Goal: Information Seeking & Learning: Check status

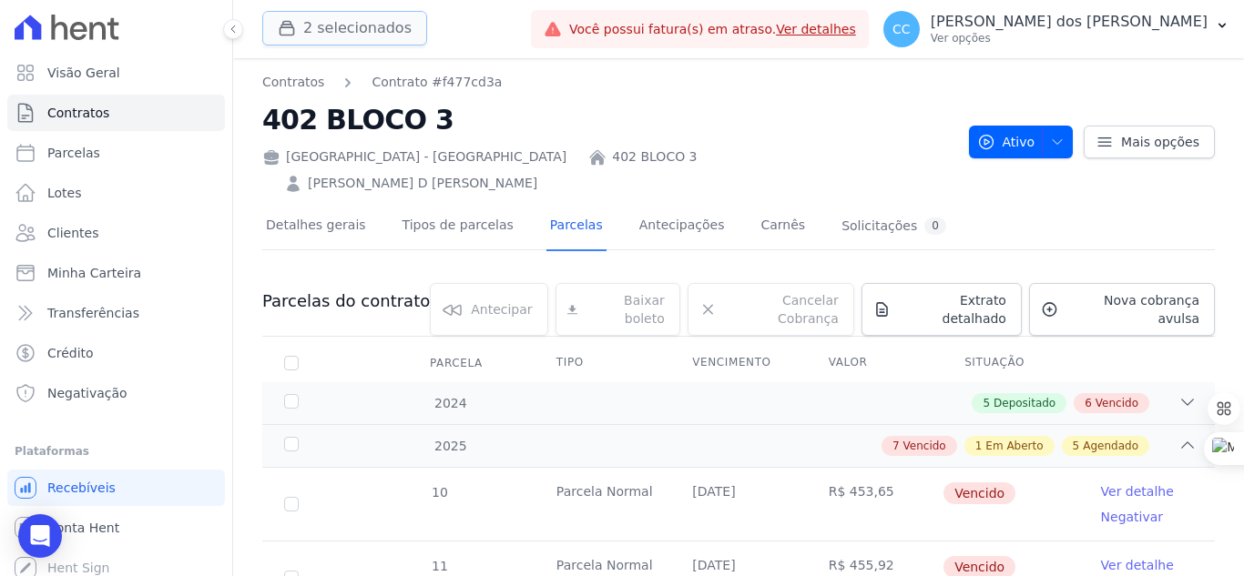
click at [289, 25] on icon "button" at bounding box center [287, 28] width 18 height 18
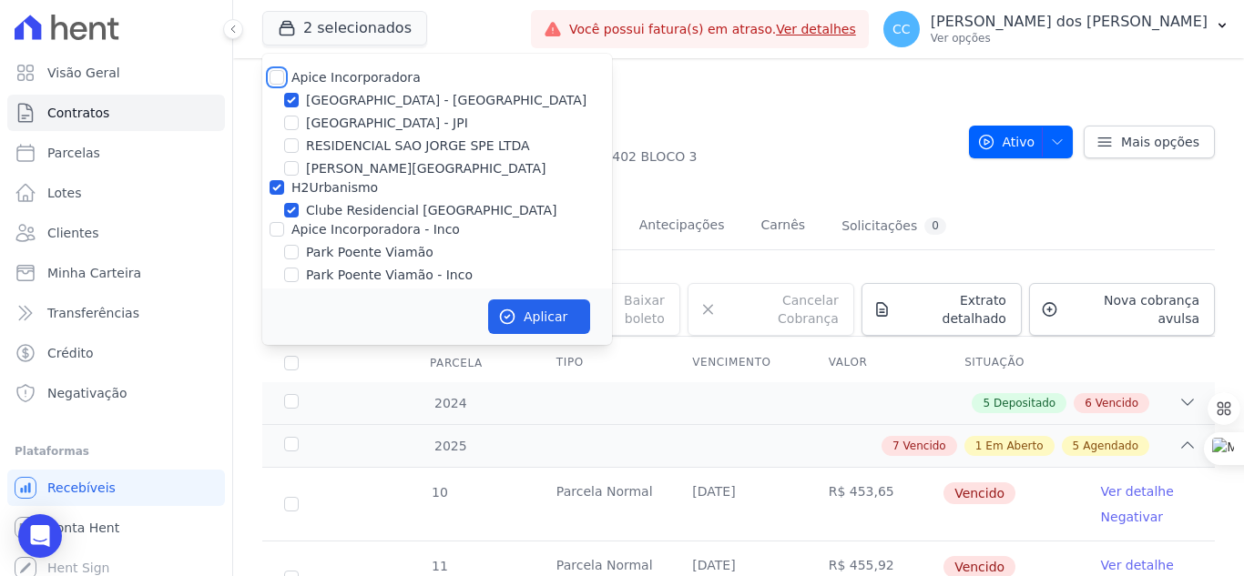
click at [279, 76] on input "Apice Incorporadora" at bounding box center [276, 77] width 15 height 15
checkbox input "true"
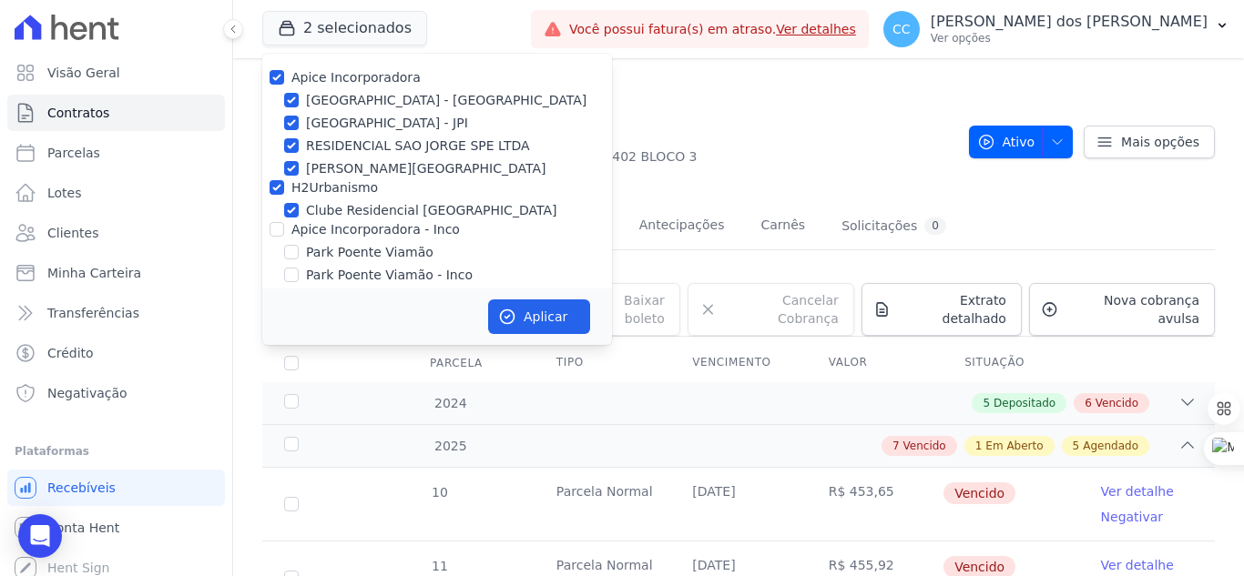
click at [276, 237] on div at bounding box center [276, 229] width 15 height 18
click at [278, 232] on input "Apice Incorporadora - Inco" at bounding box center [276, 229] width 15 height 15
checkbox input "true"
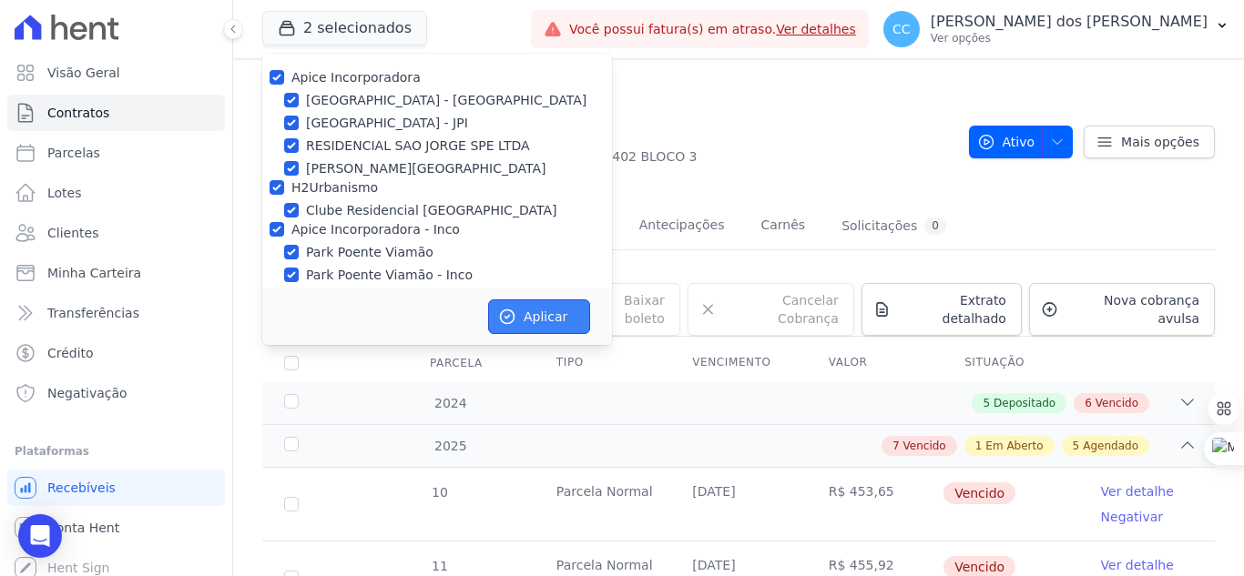
click at [532, 310] on button "Aplicar" at bounding box center [539, 317] width 102 height 35
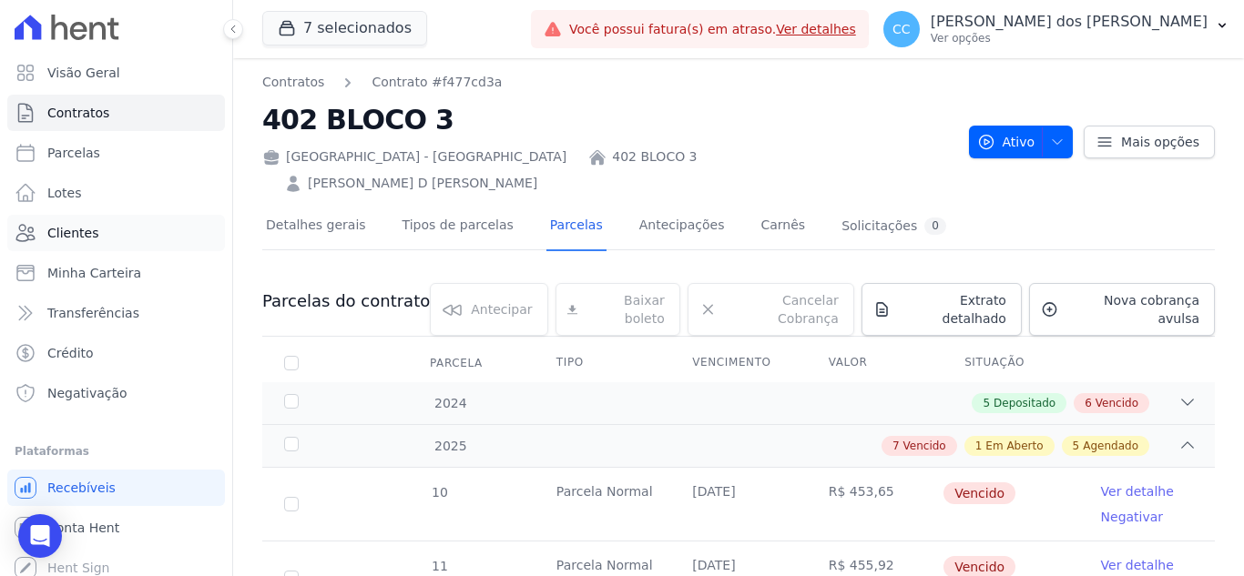
click at [90, 234] on span "Clientes" at bounding box center [72, 233] width 51 height 18
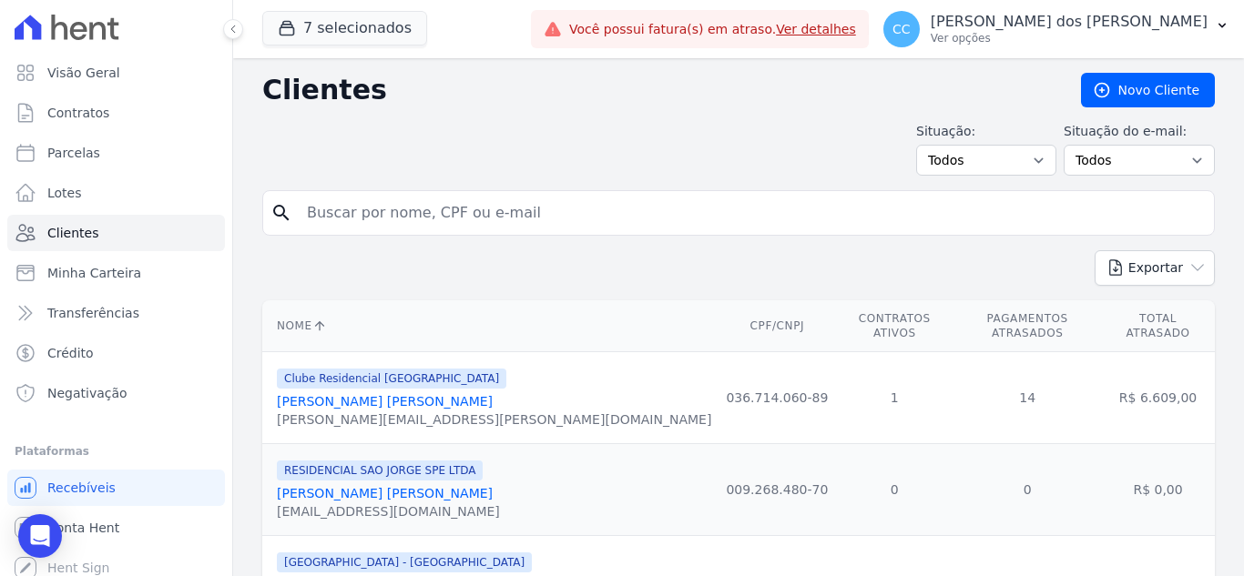
click at [615, 237] on form "search" at bounding box center [738, 220] width 952 height 60
drag, startPoint x: 601, startPoint y: 200, endPoint x: 596, endPoint y: 180, distance: 20.5
type input "[MEDICAL_DATA][PERSON_NAME]"
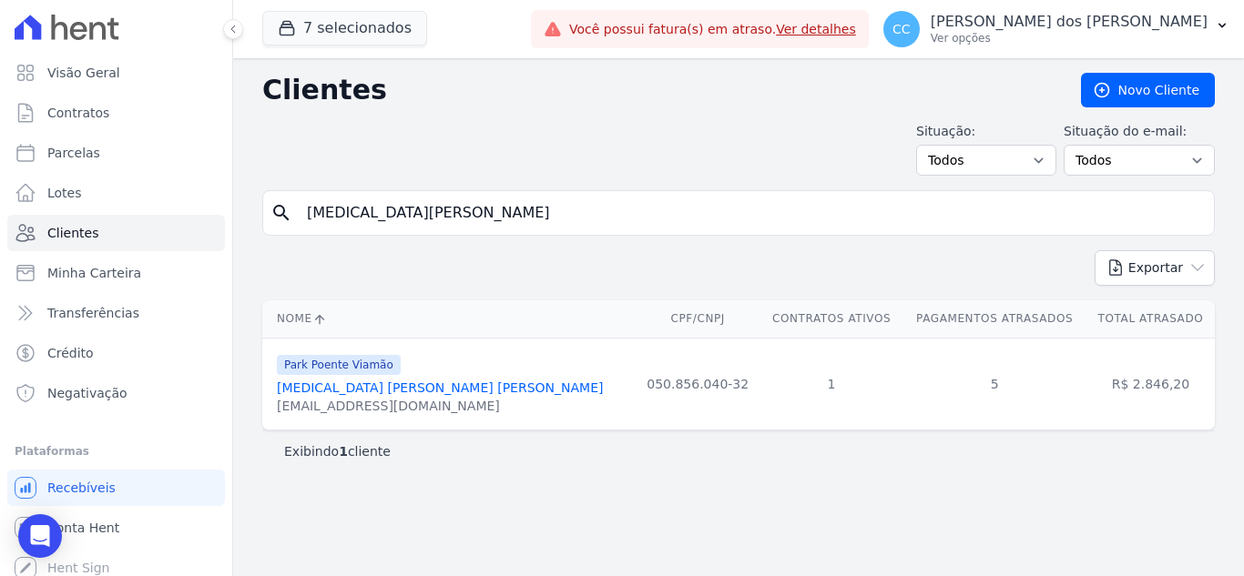
click at [405, 381] on link "[MEDICAL_DATA] [PERSON_NAME] [PERSON_NAME]" at bounding box center [440, 388] width 326 height 15
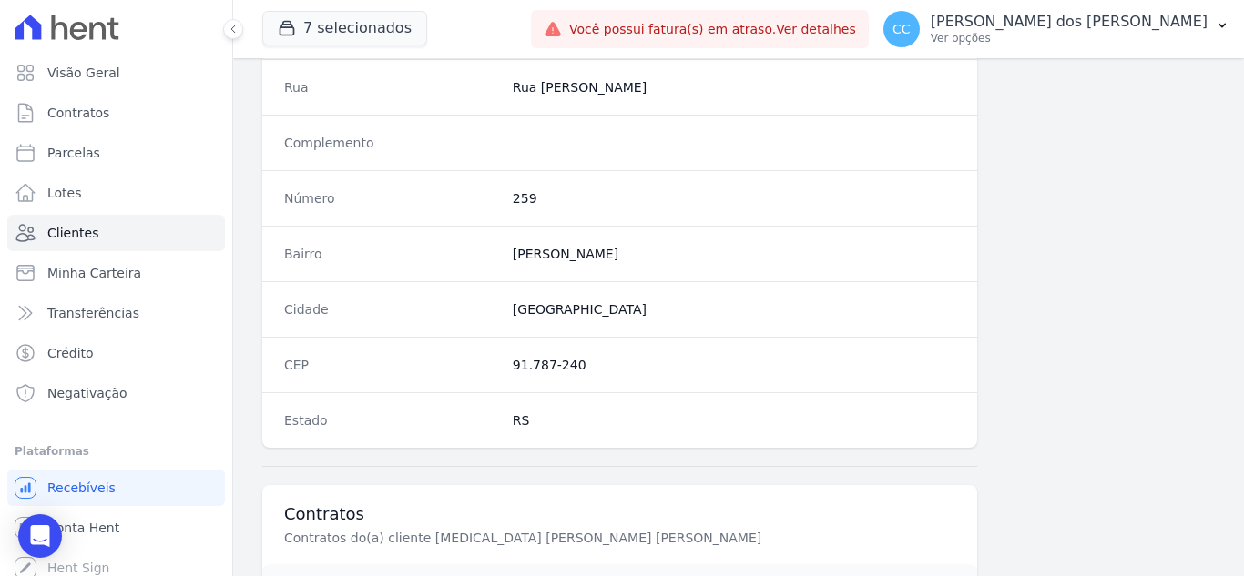
scroll to position [1127, 0]
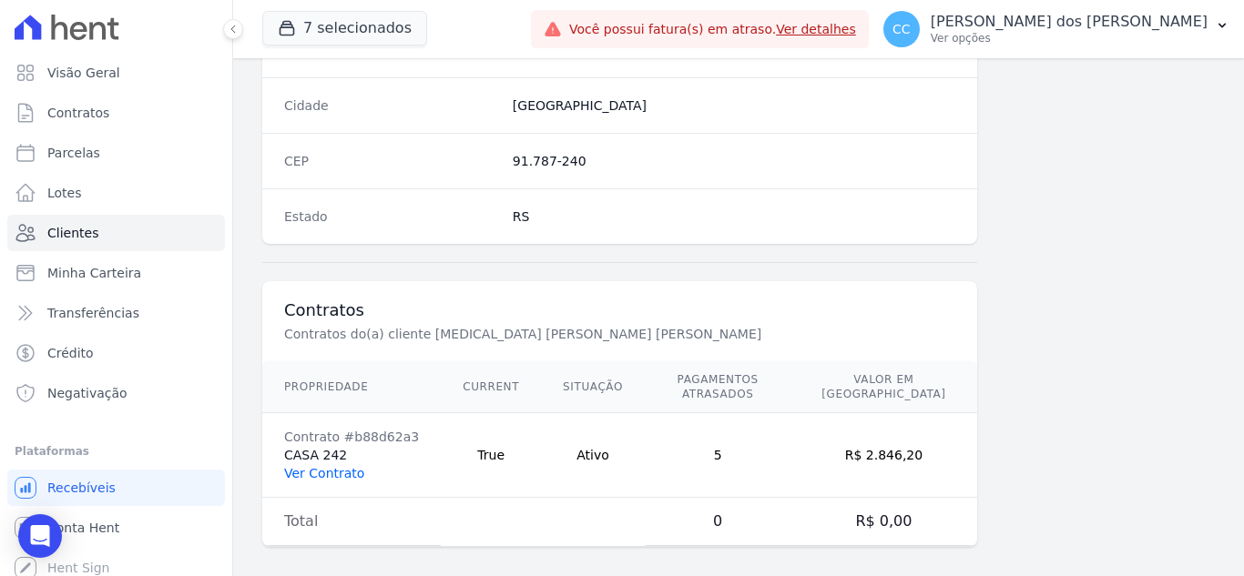
click at [334, 466] on link "Ver Contrato" at bounding box center [324, 473] width 80 height 15
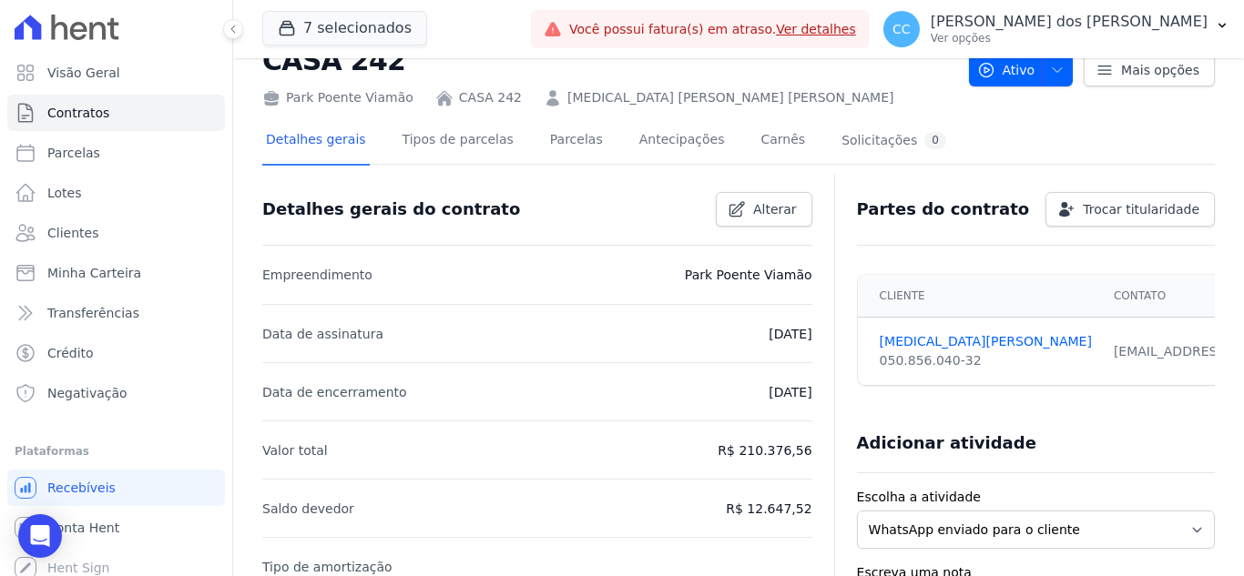
scroll to position [91, 0]
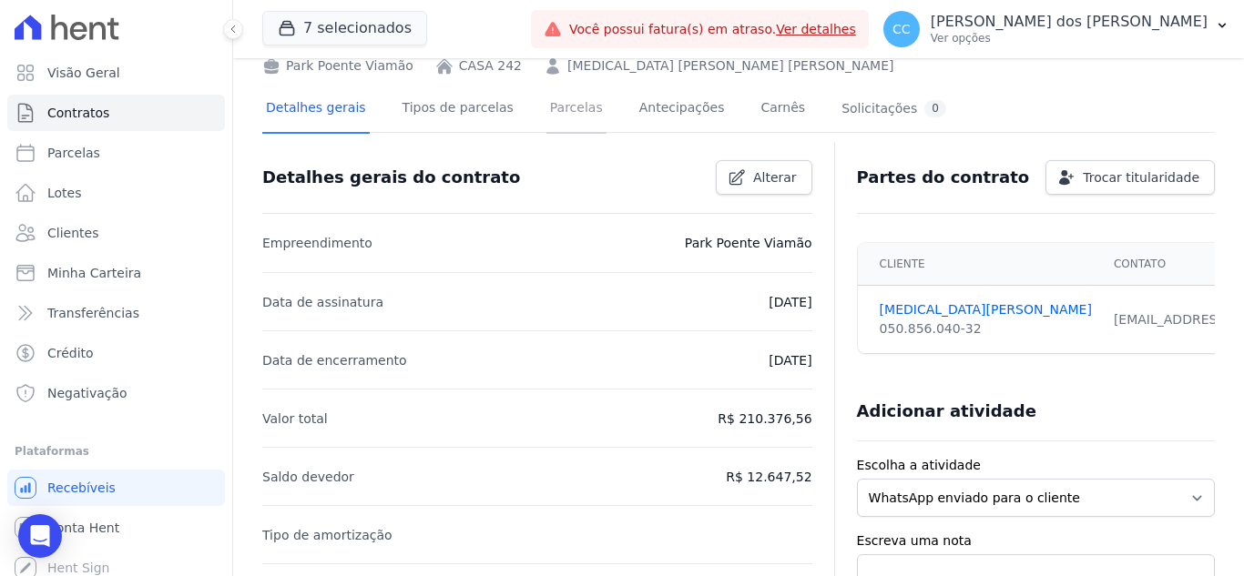
click at [554, 103] on link "Parcelas" at bounding box center [576, 110] width 60 height 48
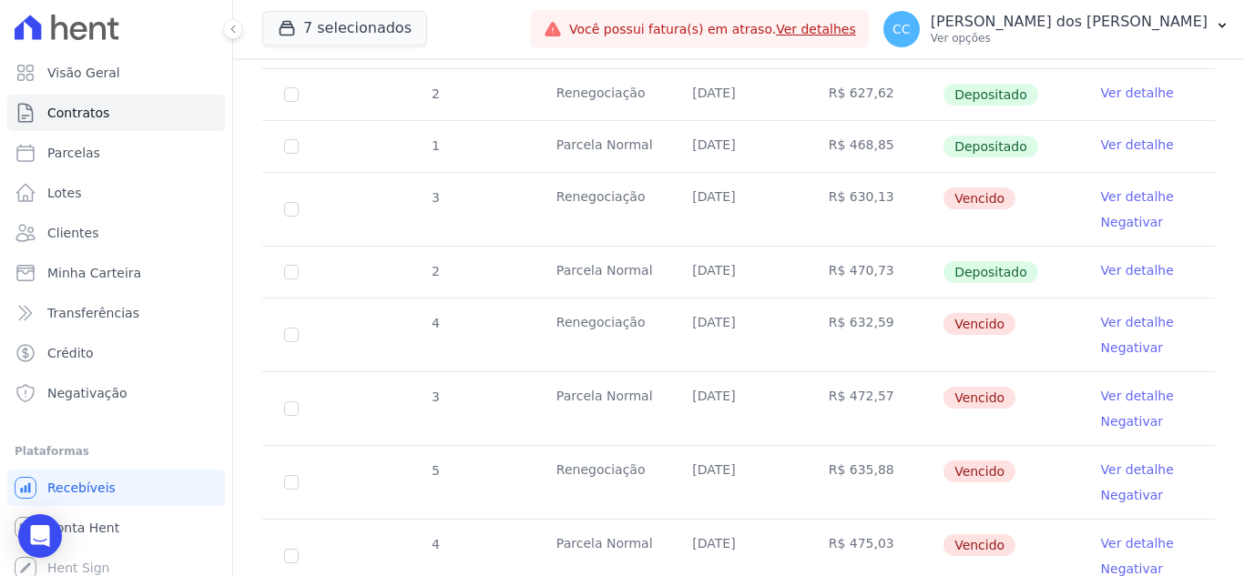
scroll to position [569, 0]
click at [80, 232] on span "Clientes" at bounding box center [72, 233] width 51 height 18
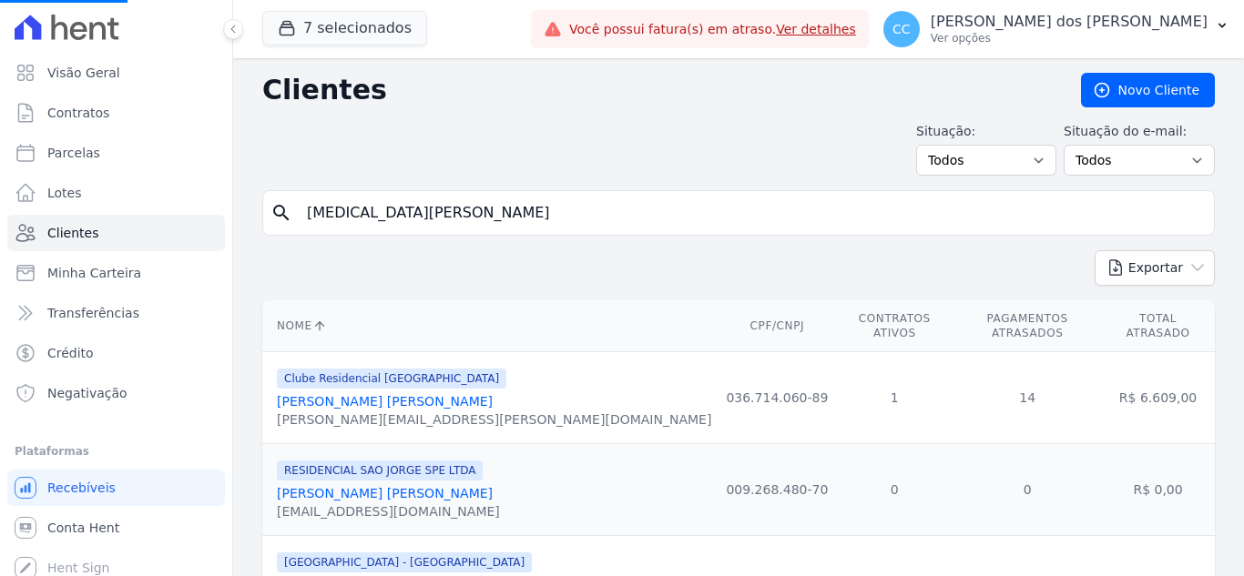
drag, startPoint x: 513, startPoint y: 230, endPoint x: 420, endPoint y: 217, distance: 93.9
click at [506, 230] on input "[MEDICAL_DATA][PERSON_NAME]" at bounding box center [751, 213] width 910 height 36
drag, startPoint x: 420, startPoint y: 217, endPoint x: 98, endPoint y: 199, distance: 321.8
click at [98, 199] on div "Visão Geral Contratos [GEOGRAPHIC_DATA] Lotes Clientes Minha Carteira Transferê…" at bounding box center [622, 288] width 1244 height 576
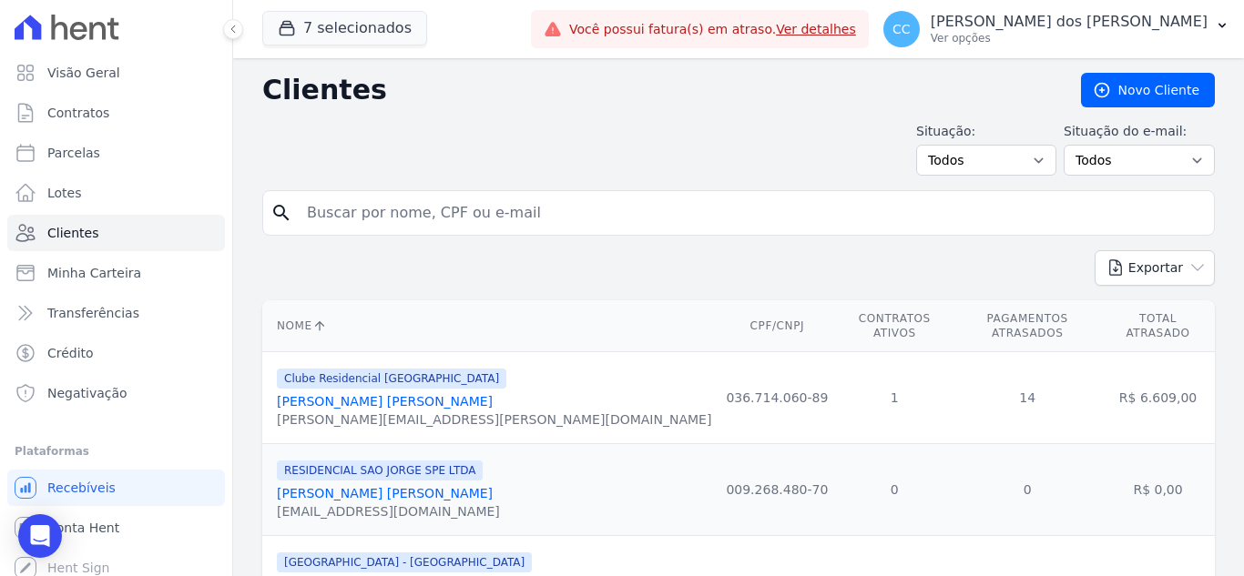
click at [627, 210] on input "search" at bounding box center [751, 213] width 910 height 36
type input "[PERSON_NAME]"
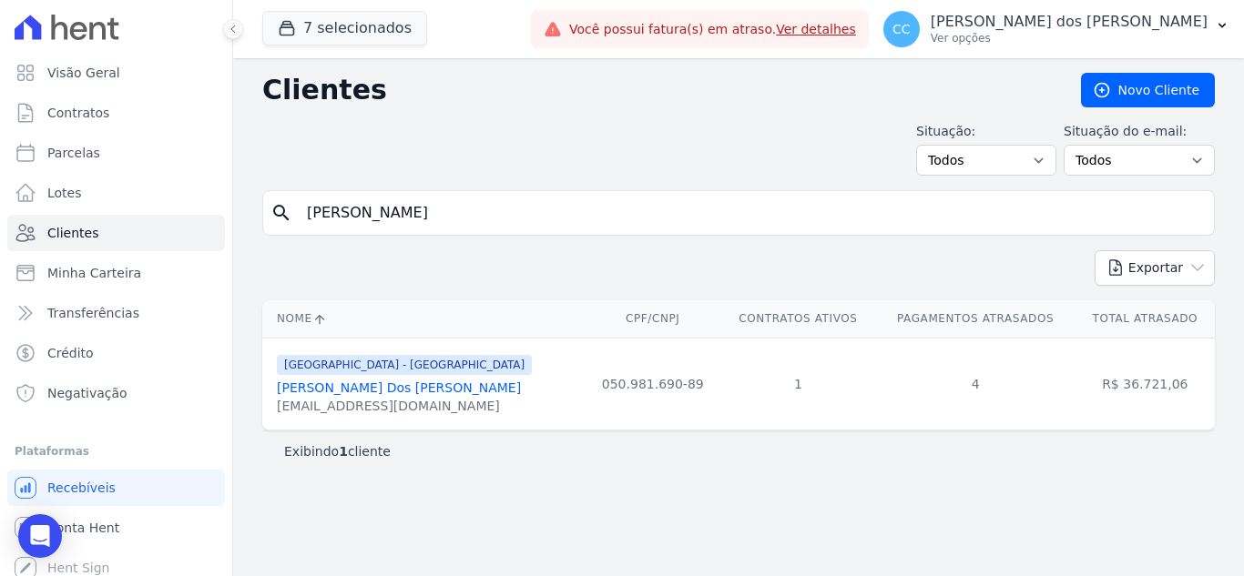
click at [425, 387] on link "[PERSON_NAME] Dos [PERSON_NAME]" at bounding box center [399, 388] width 244 height 15
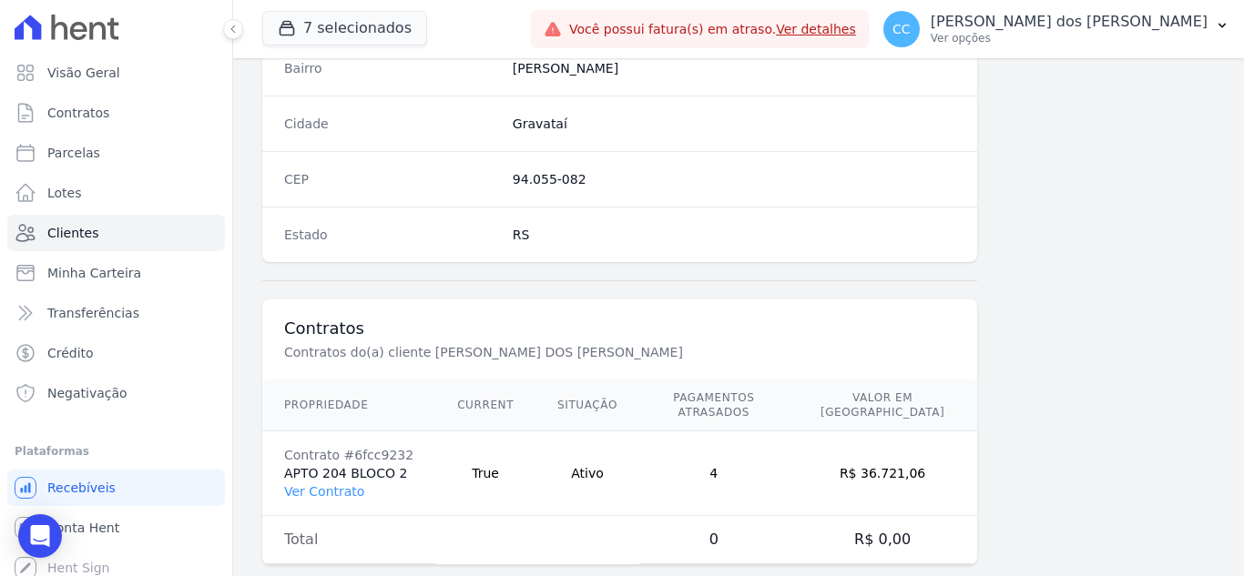
scroll to position [1127, 0]
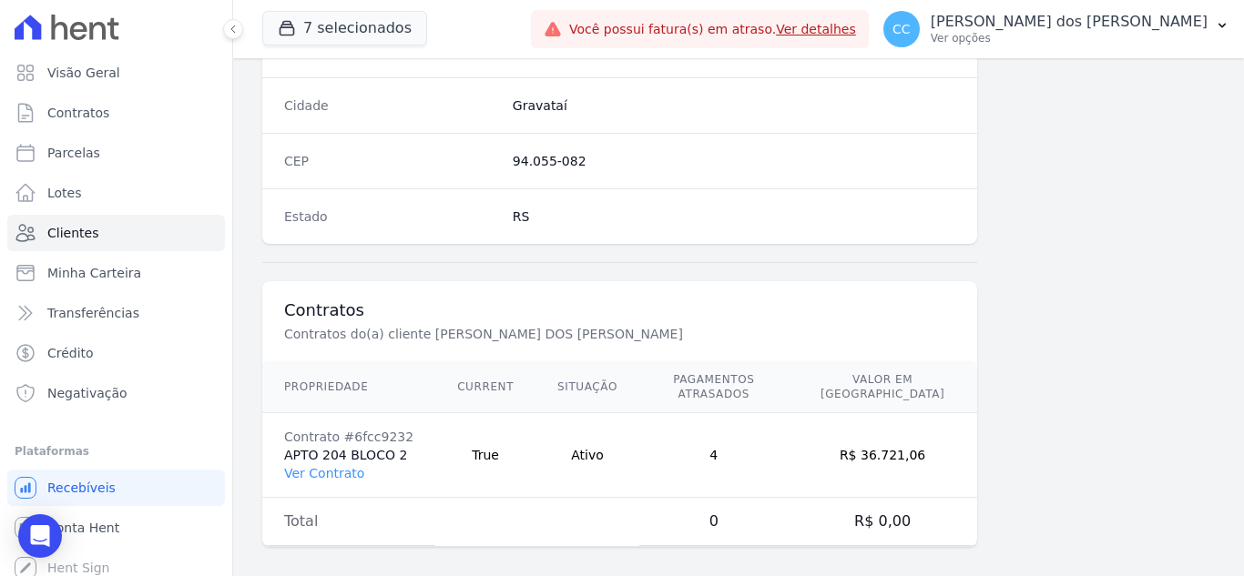
click at [334, 436] on td "Contrato #6fcc9232 APTO 204 BLOCO 2 Ver Contrato" at bounding box center [348, 455] width 173 height 85
click at [340, 466] on link "Ver Contrato" at bounding box center [324, 473] width 80 height 15
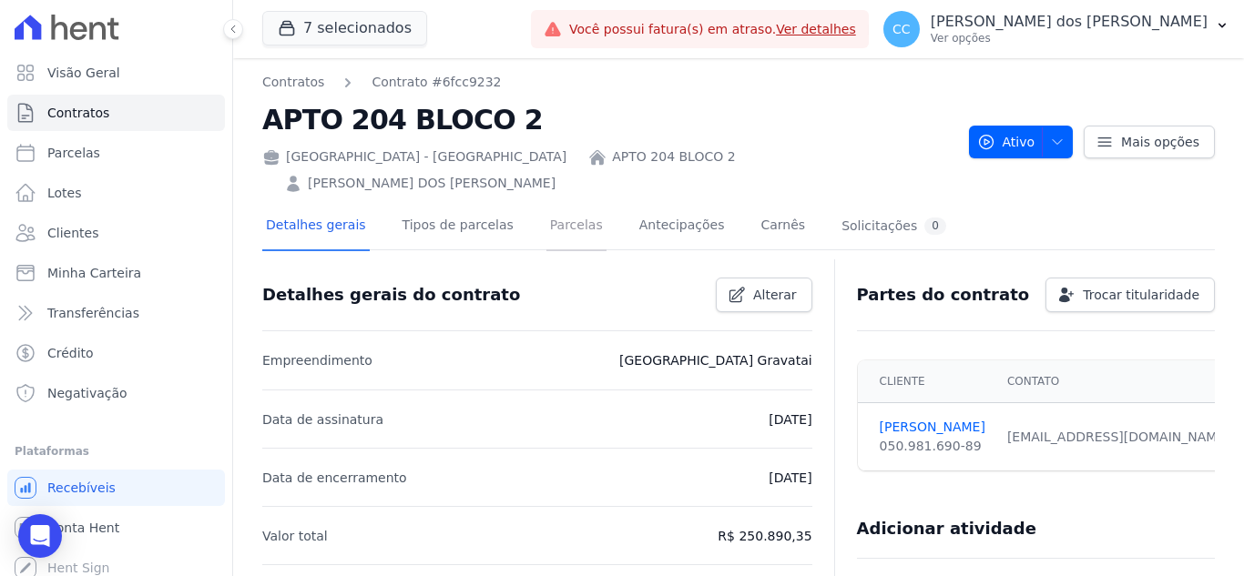
click at [571, 203] on link "Parcelas" at bounding box center [576, 227] width 60 height 48
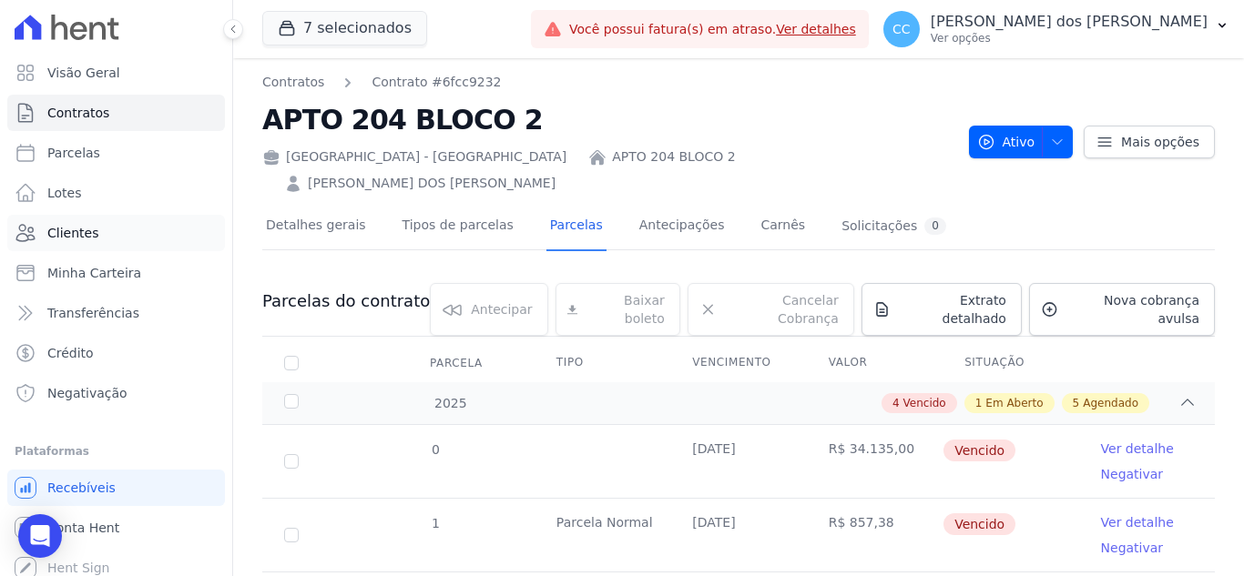
click at [93, 226] on span "Clientes" at bounding box center [72, 233] width 51 height 18
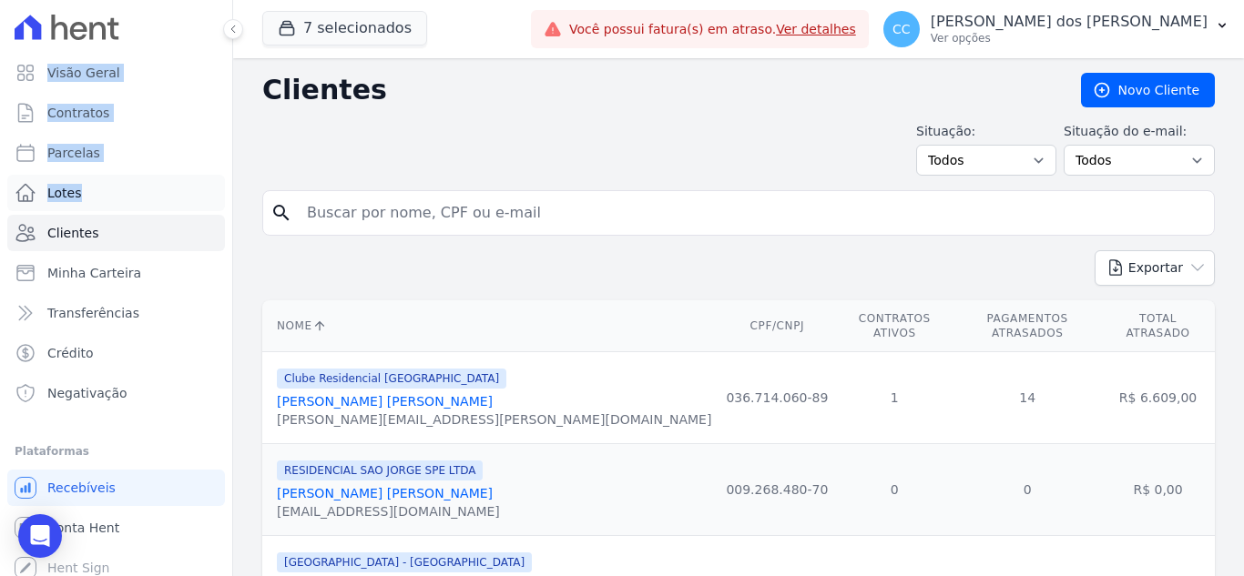
drag, startPoint x: 442, startPoint y: 230, endPoint x: 171, endPoint y: 209, distance: 271.2
click at [377, 197] on input "search" at bounding box center [751, 213] width 910 height 36
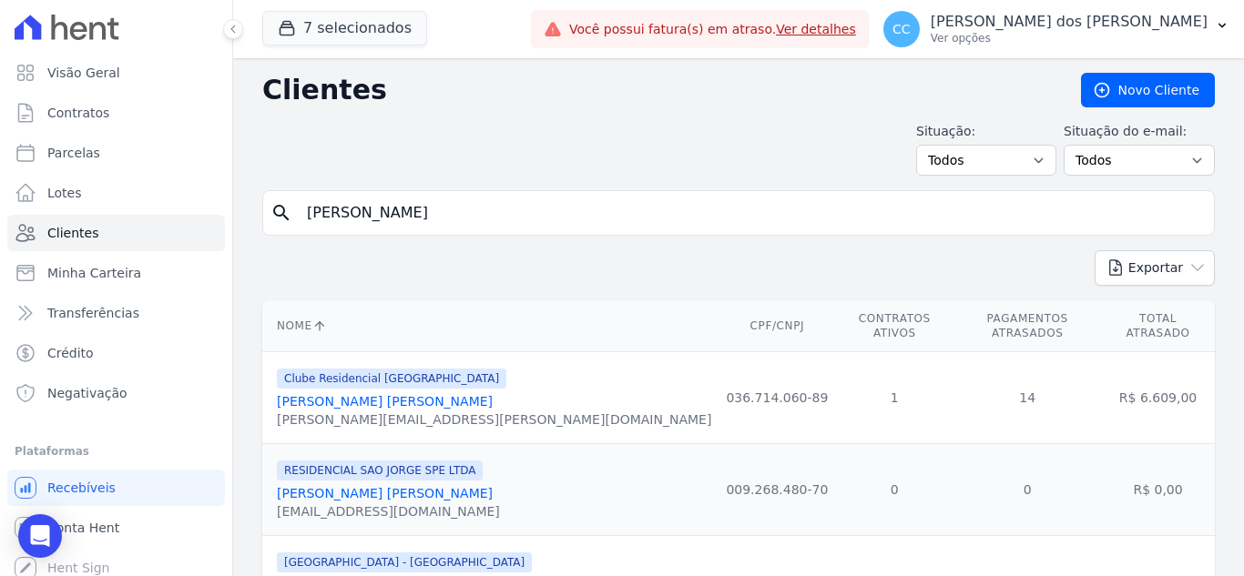
type input "[PERSON_NAME]"
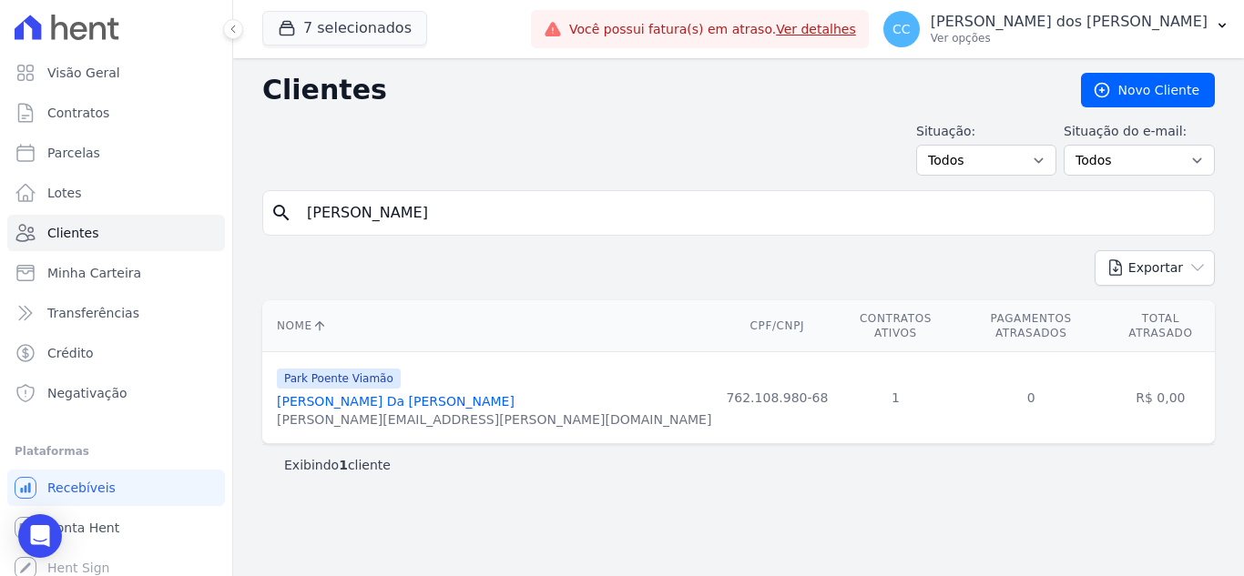
click at [366, 394] on link "[PERSON_NAME] Da [PERSON_NAME]" at bounding box center [396, 401] width 238 height 15
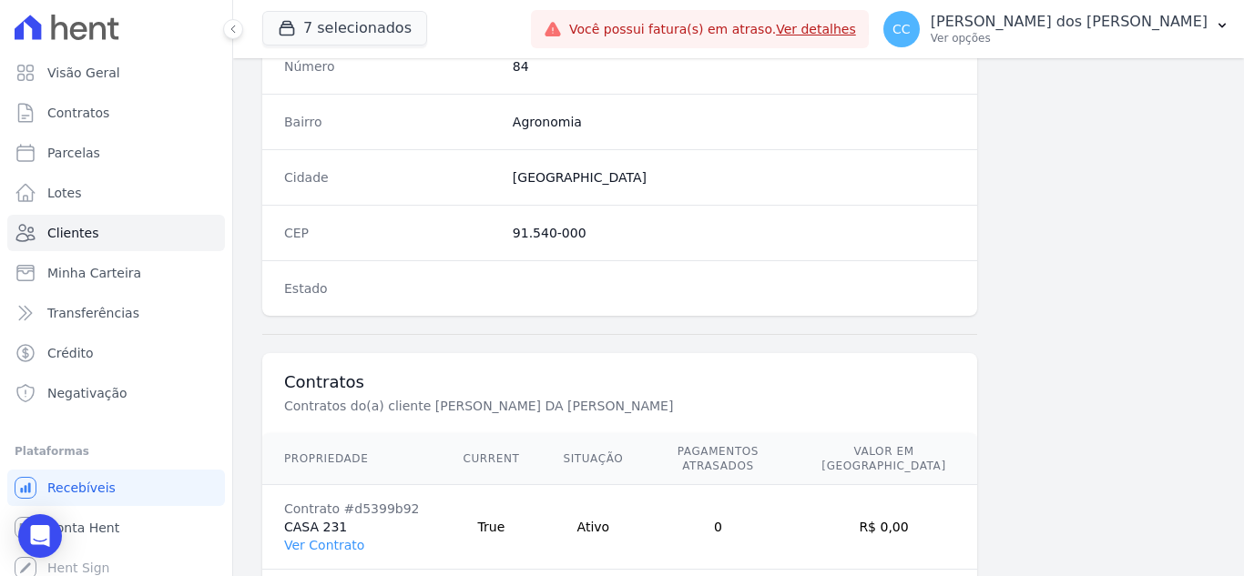
scroll to position [1127, 0]
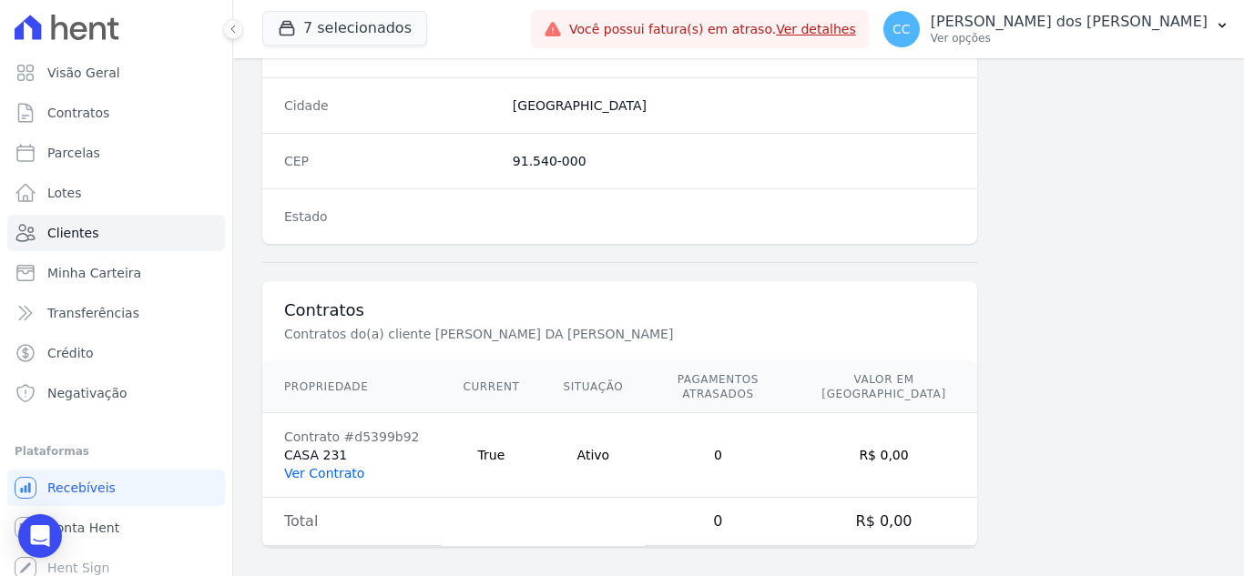
click at [327, 466] on link "Ver Contrato" at bounding box center [324, 473] width 80 height 15
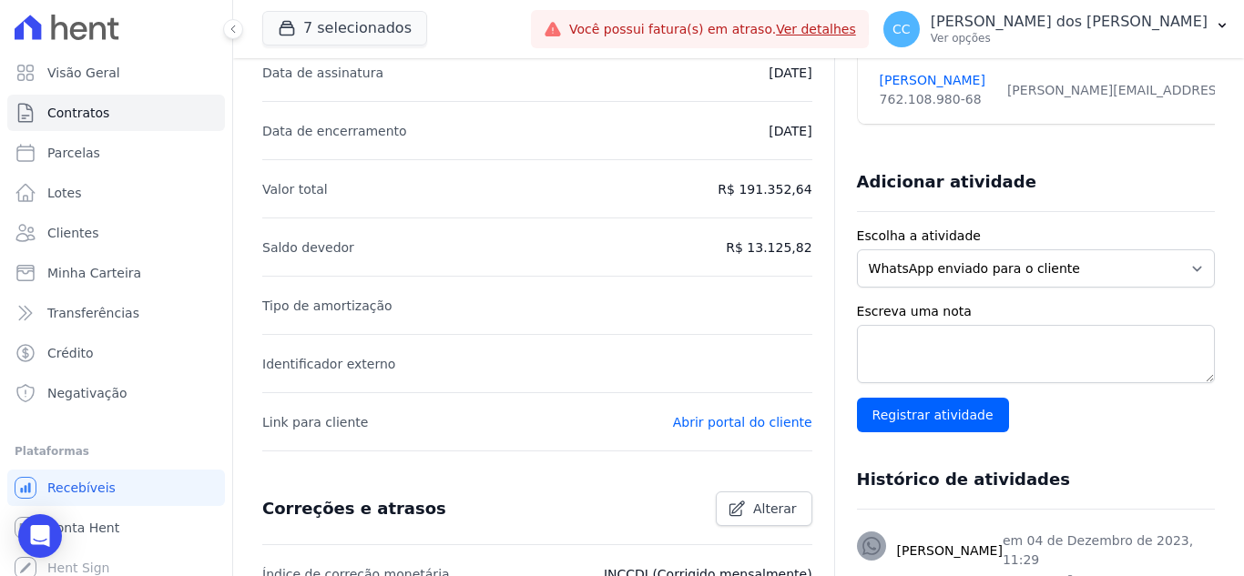
scroll to position [91, 0]
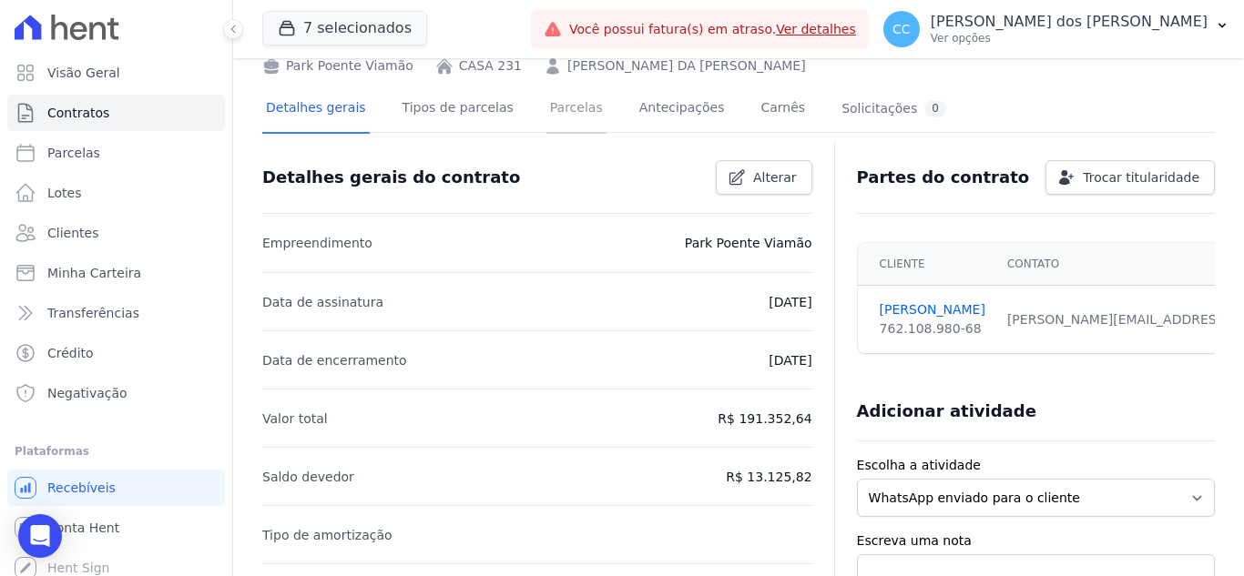
click at [546, 86] on link "Parcelas" at bounding box center [576, 110] width 60 height 48
click at [546, 96] on link "Parcelas" at bounding box center [576, 110] width 60 height 48
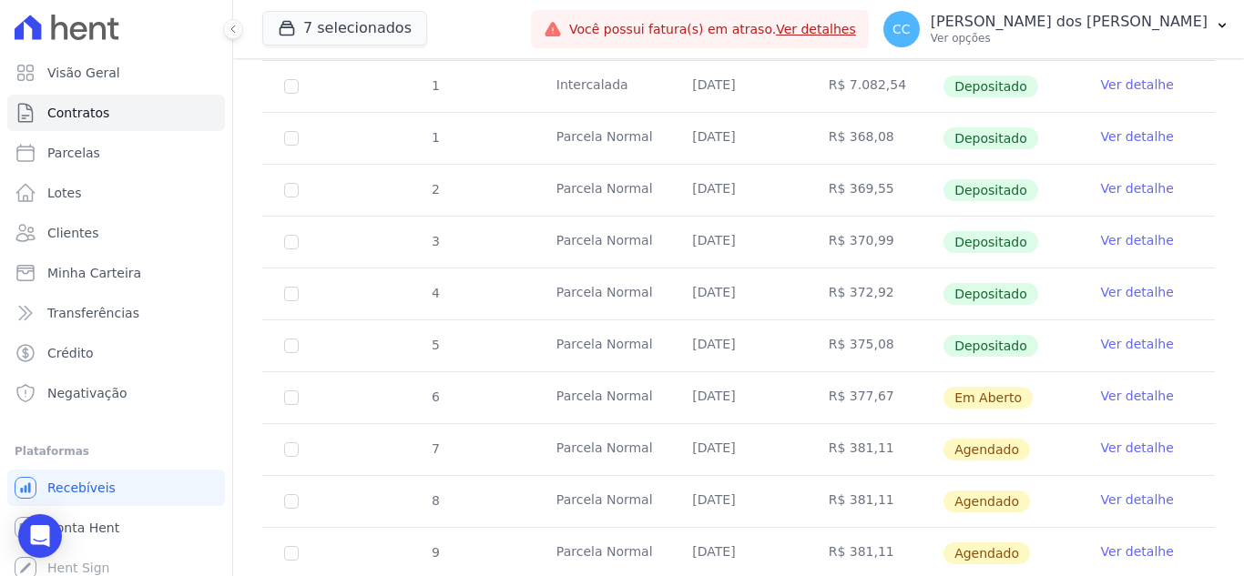
scroll to position [546, 0]
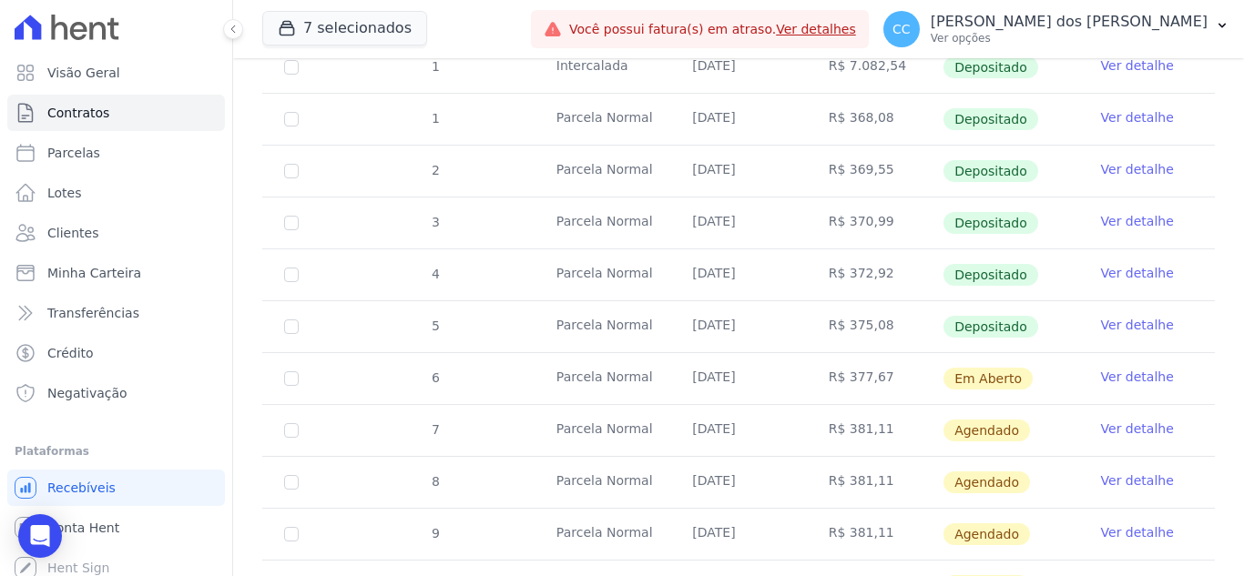
click at [1123, 368] on link "Ver detalhe" at bounding box center [1137, 377] width 73 height 18
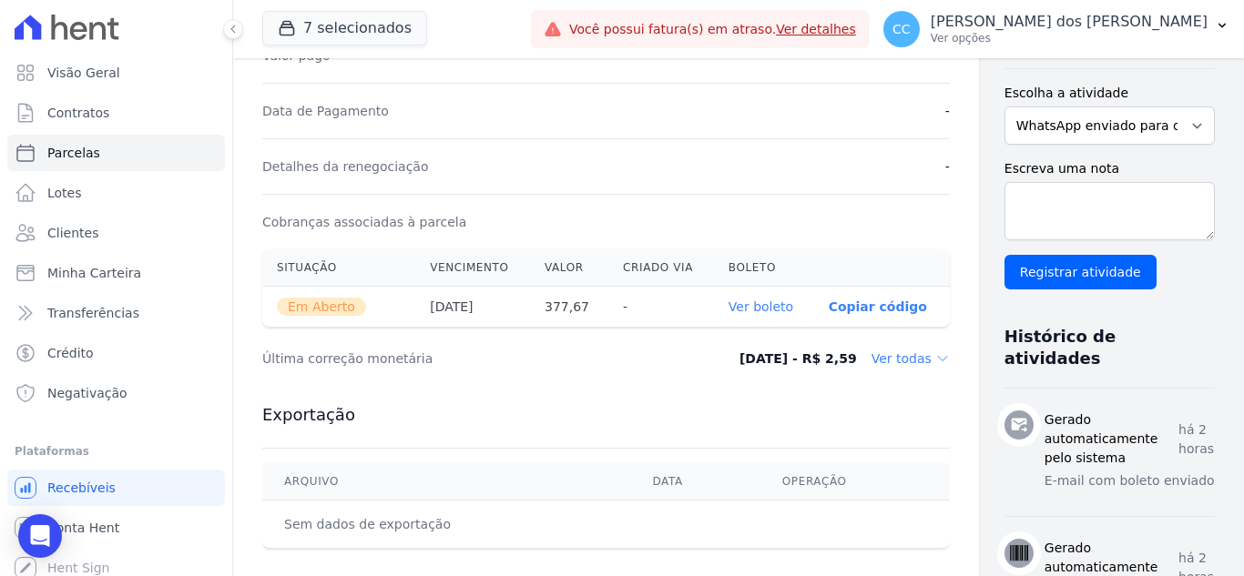
scroll to position [637, 0]
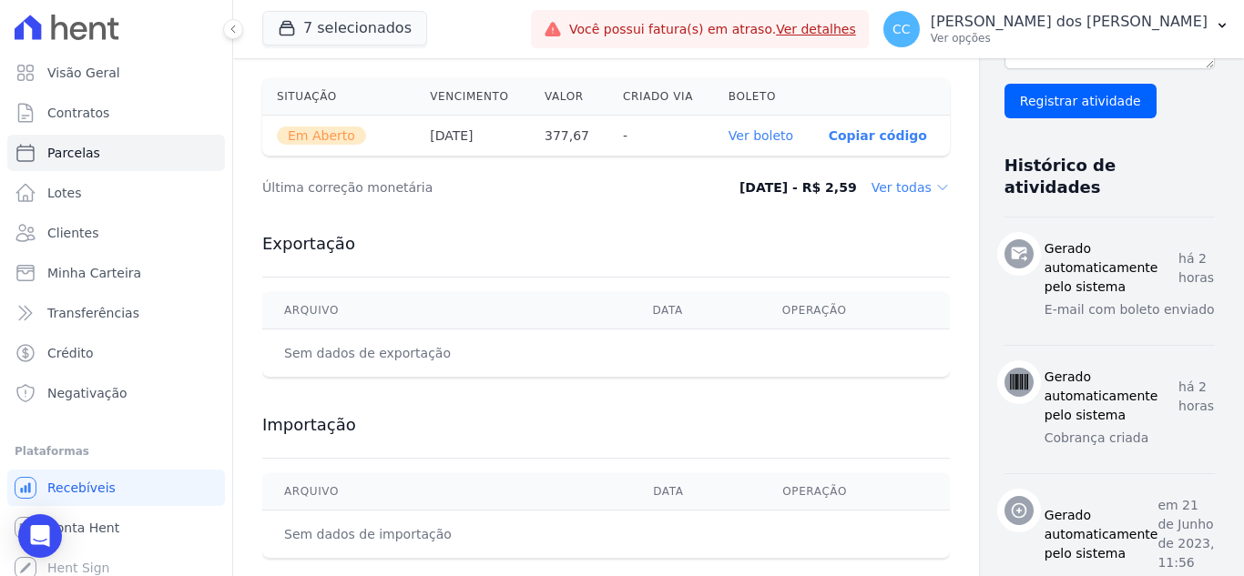
click at [731, 128] on link "Ver boleto" at bounding box center [760, 135] width 65 height 15
click at [99, 229] on link "Clientes" at bounding box center [116, 233] width 218 height 36
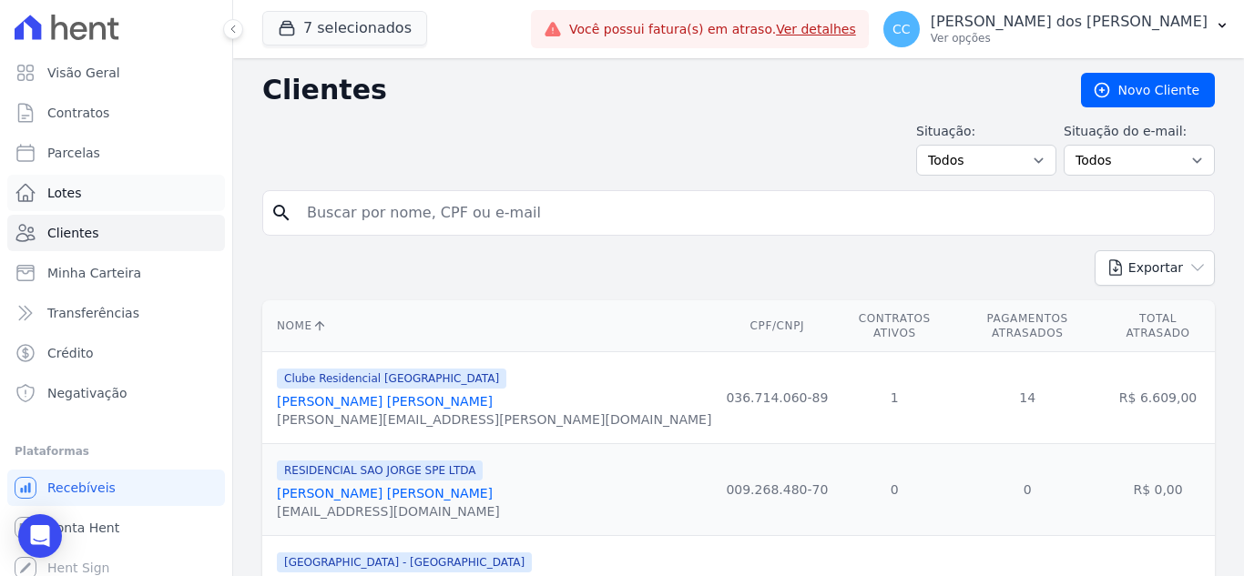
drag, startPoint x: 458, startPoint y: 208, endPoint x: 103, endPoint y: 208, distance: 355.0
click at [421, 220] on input "search" at bounding box center [751, 213] width 910 height 36
type input "pierre"
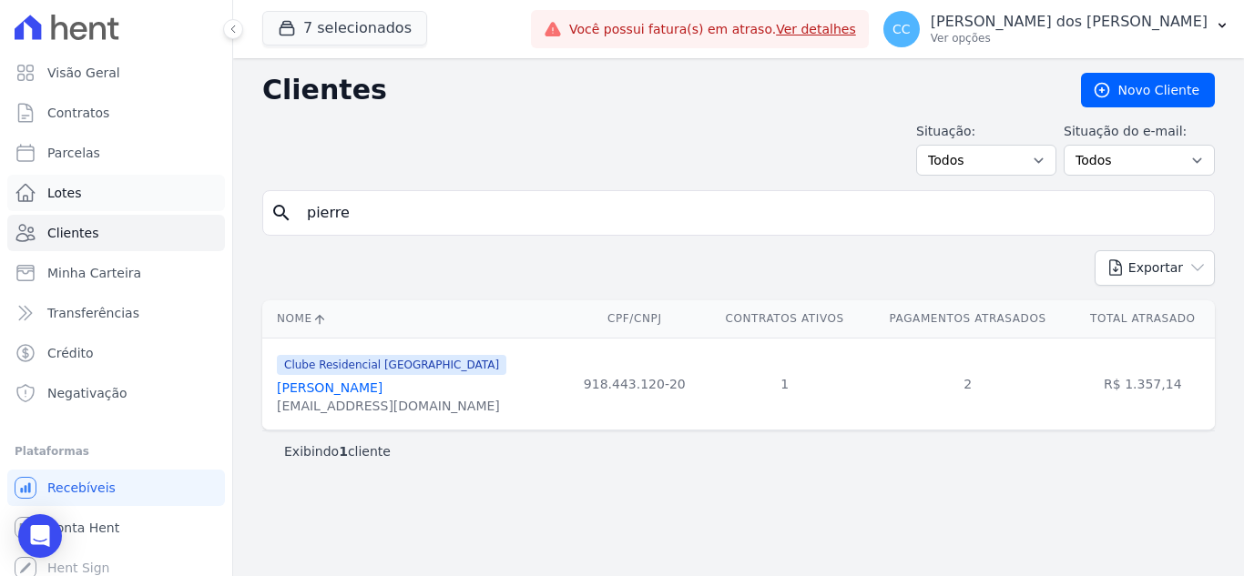
drag, startPoint x: 411, startPoint y: 211, endPoint x: 177, endPoint y: 204, distance: 235.0
click at [178, 204] on div "Visão Geral Contratos [GEOGRAPHIC_DATA] Lotes Clientes Minha Carteira Transferê…" at bounding box center [622, 288] width 1244 height 576
type input "vitor ma"
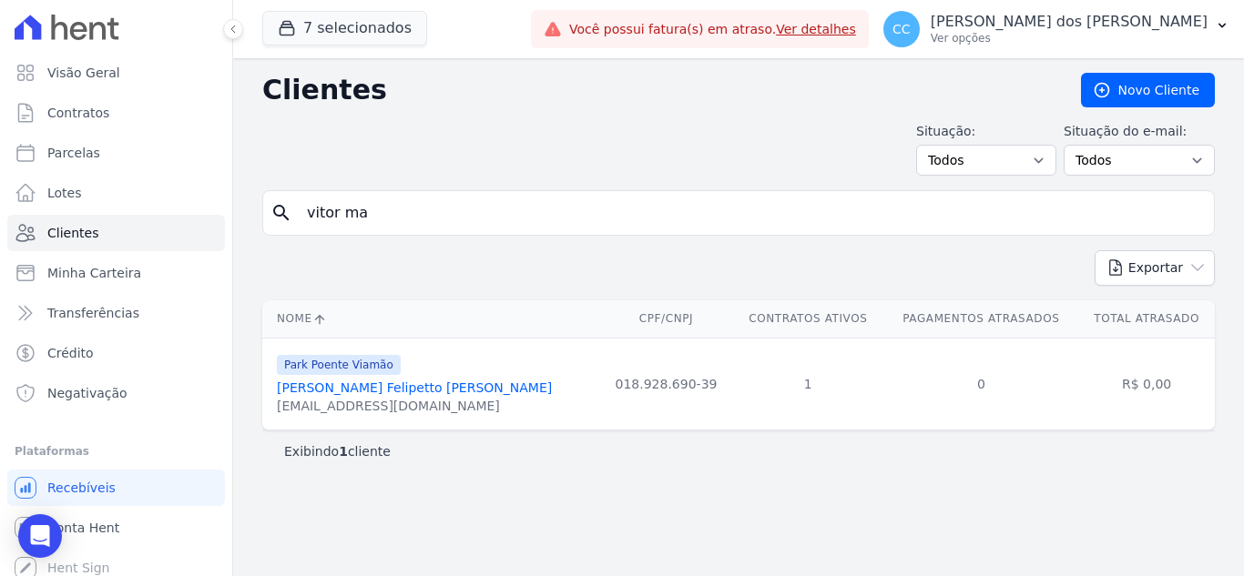
click at [386, 390] on link "[PERSON_NAME] Felipetto [PERSON_NAME]" at bounding box center [414, 388] width 275 height 15
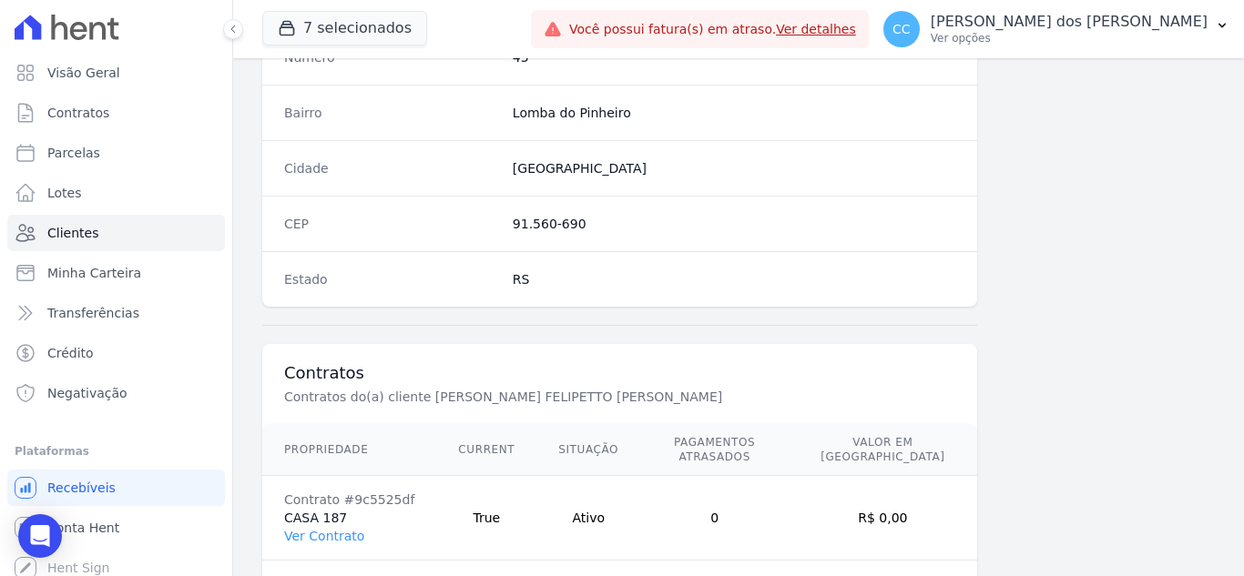
scroll to position [1127, 0]
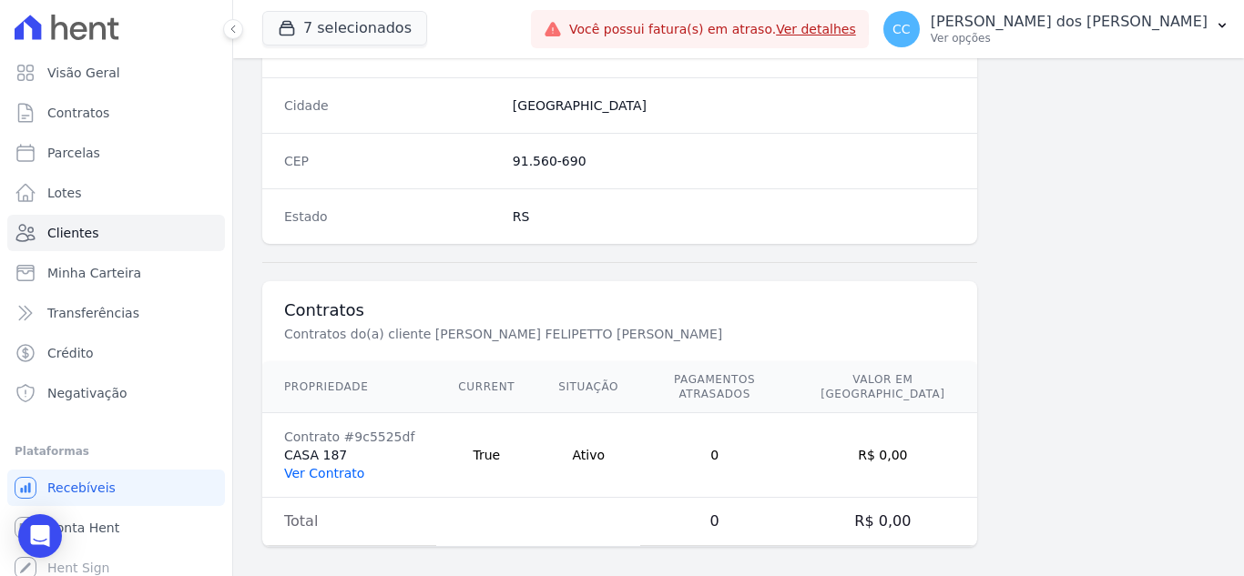
click at [298, 466] on link "Ver Contrato" at bounding box center [324, 473] width 80 height 15
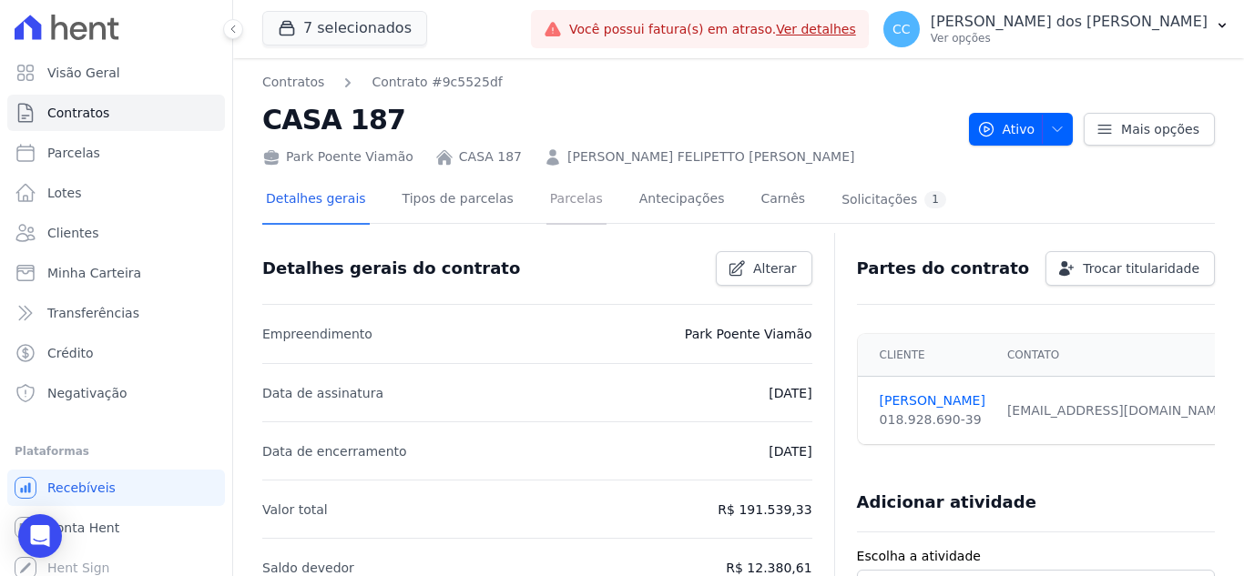
click at [548, 204] on link "Parcelas" at bounding box center [576, 201] width 60 height 48
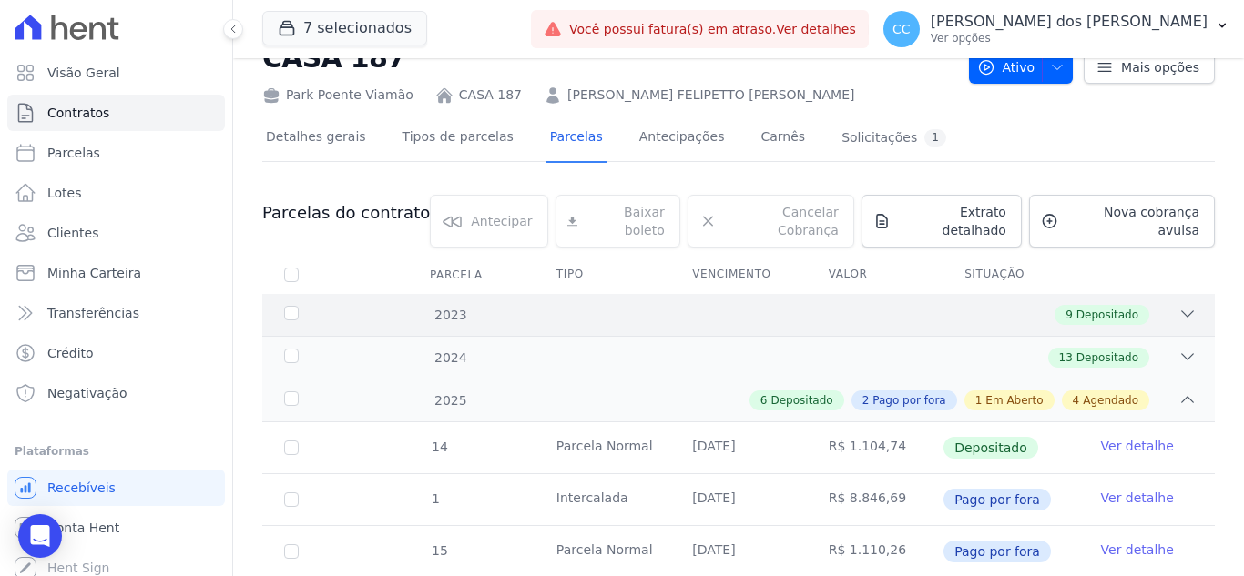
scroll to position [91, 0]
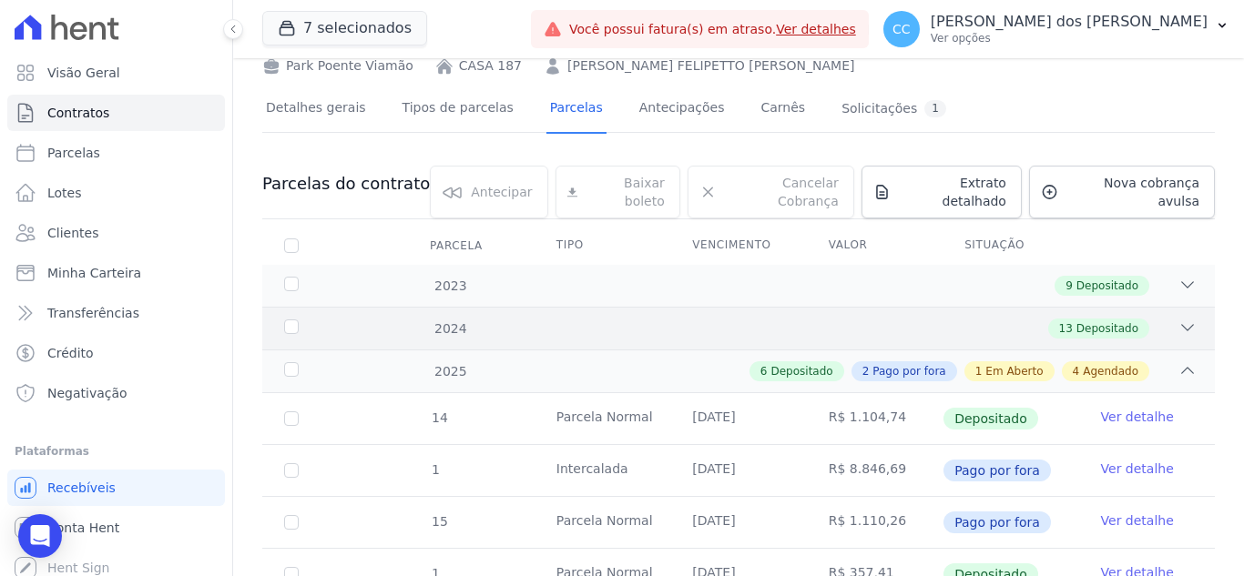
click at [1016, 319] on div "13 Depositado" at bounding box center [784, 329] width 823 height 20
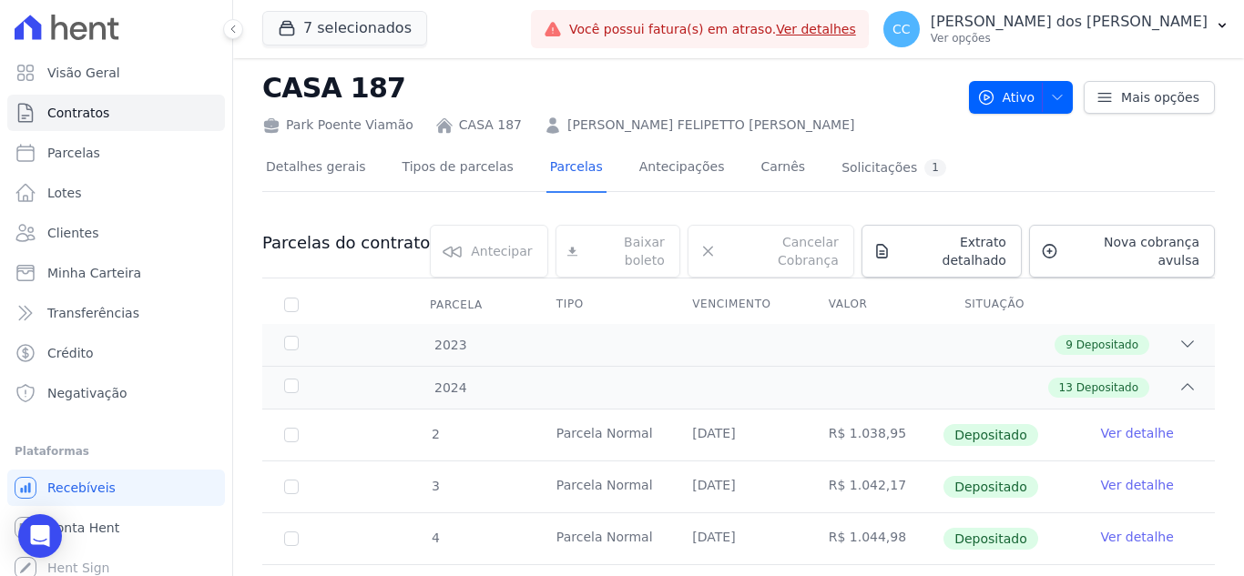
scroll to position [0, 0]
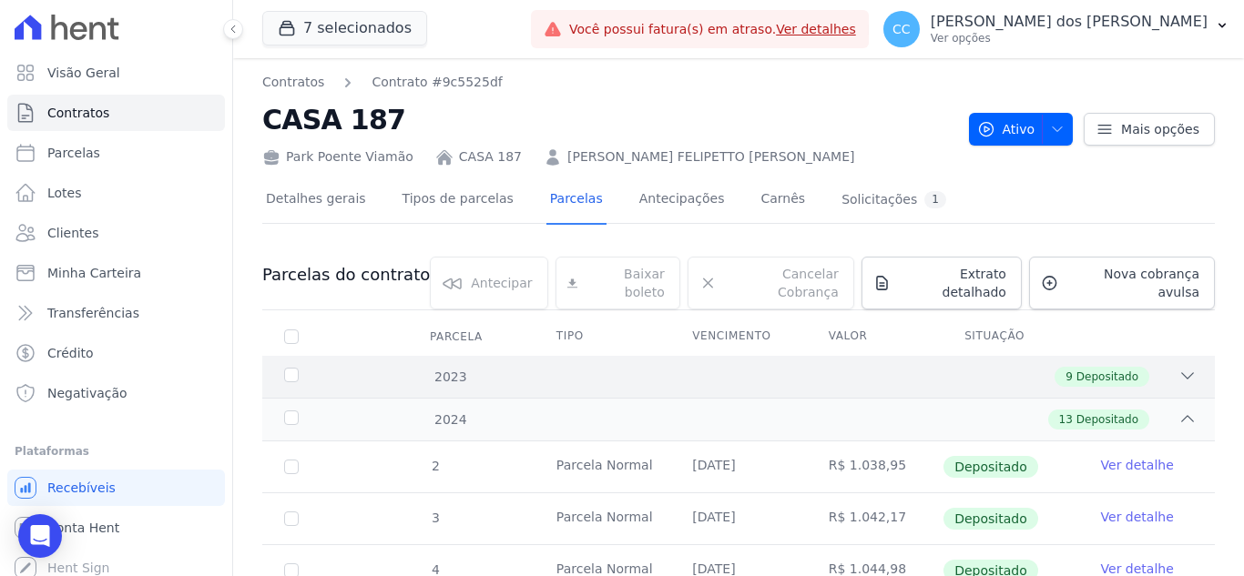
click at [1014, 367] on div "9 Depositado" at bounding box center [784, 377] width 823 height 20
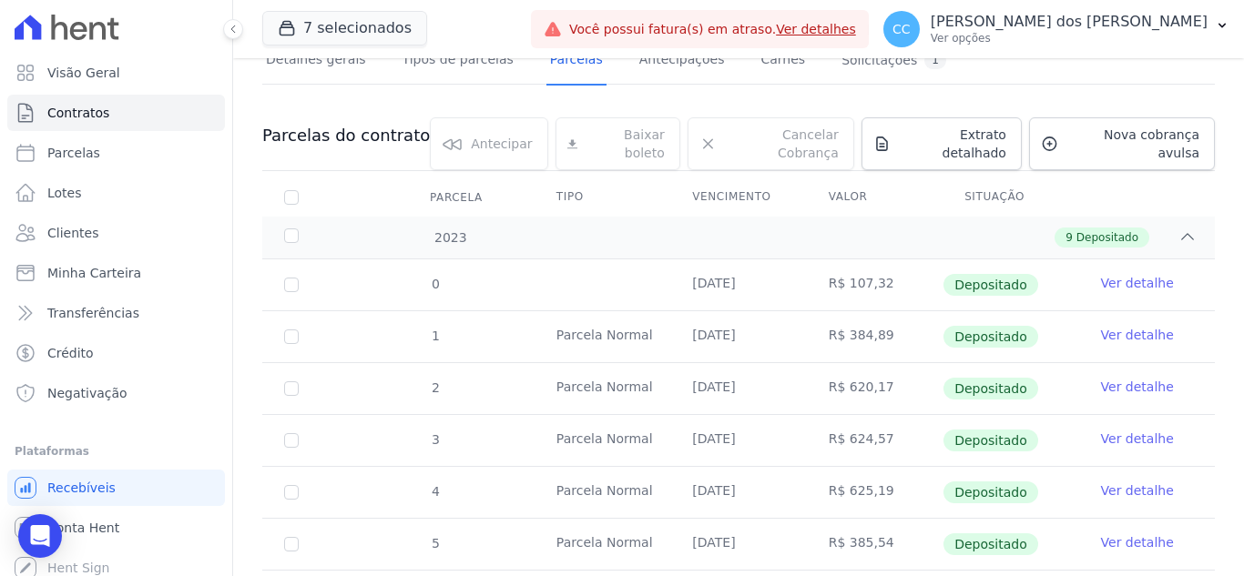
scroll to position [182, 0]
